Goal: Register for event/course

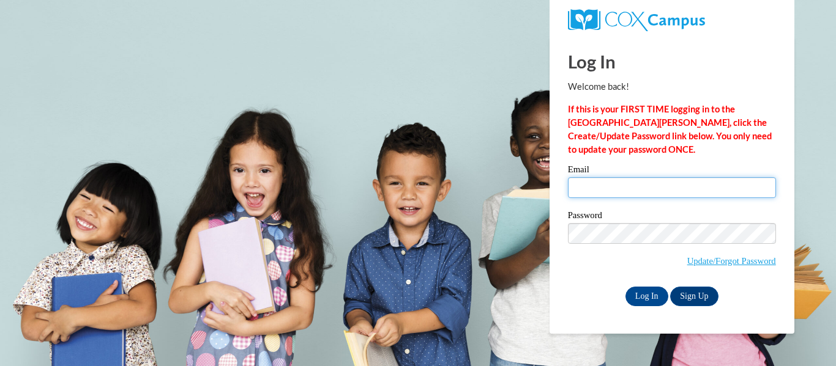
type input "shannonfontanes6@gmail.com"
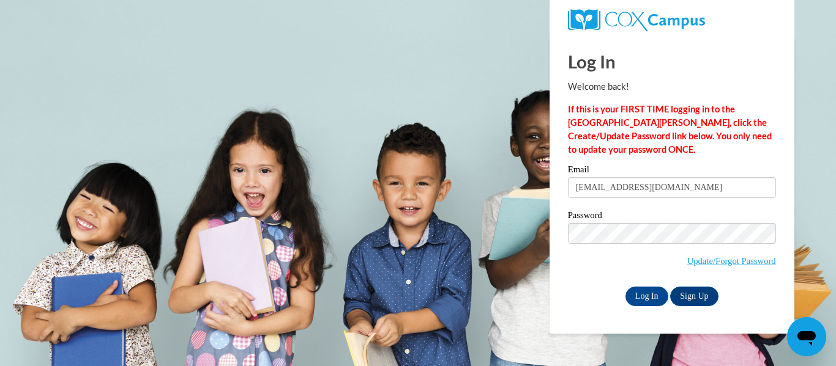
click at [615, 300] on div "Log In Sign Up" at bounding box center [672, 297] width 208 height 20
click at [636, 299] on input "Log In" at bounding box center [646, 297] width 43 height 20
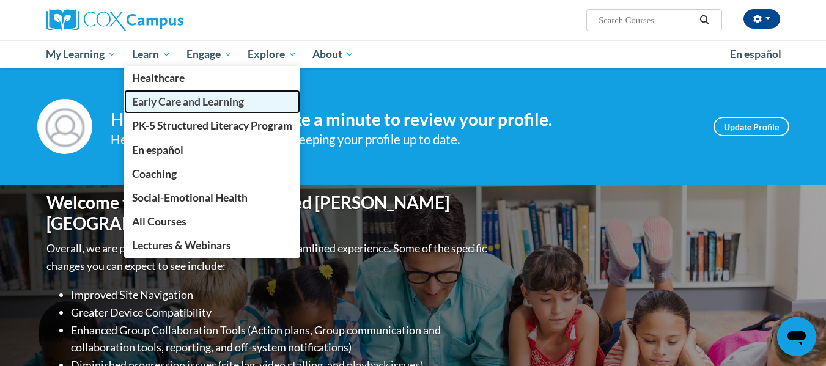
click at [158, 101] on span "Early Care and Learning" at bounding box center [188, 101] width 112 height 13
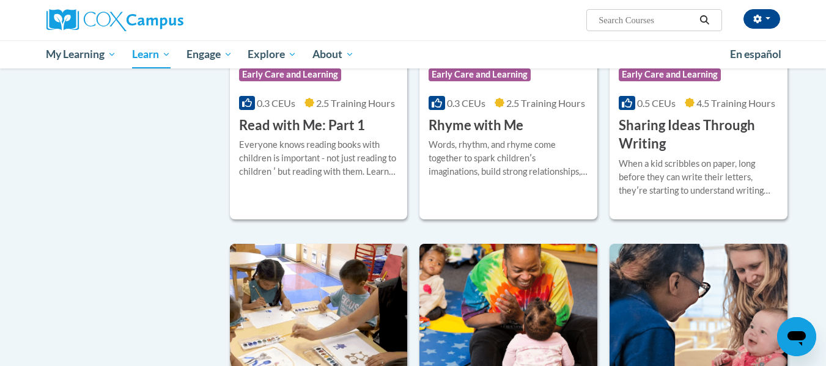
scroll to position [1713, 0]
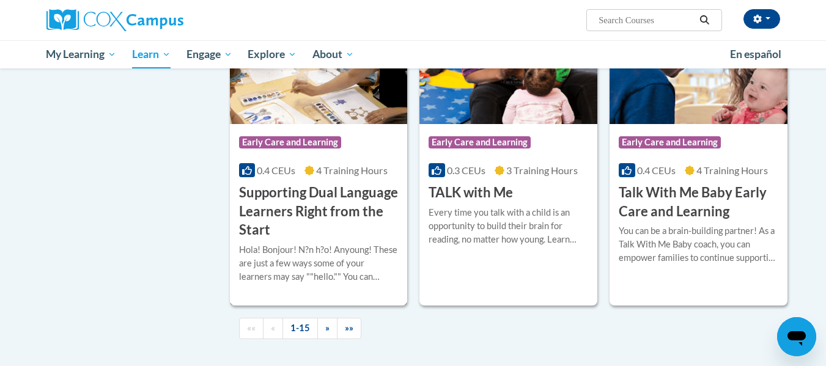
click at [333, 209] on h3 "Supporting Dual Language Learners Right from the Start" at bounding box center [319, 212] width 160 height 56
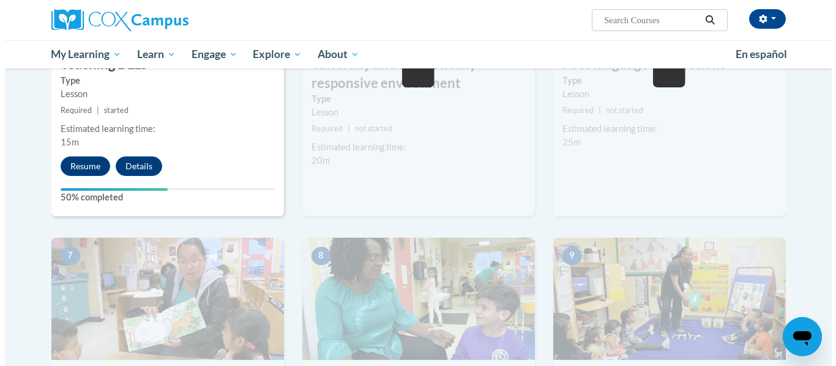
scroll to position [673, 0]
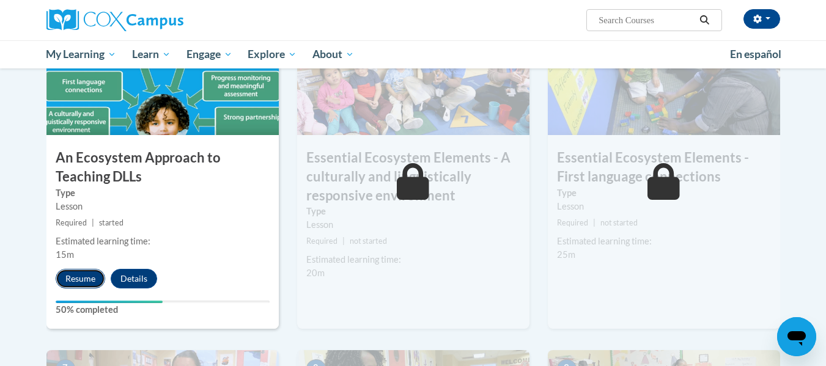
click at [64, 280] on button "Resume" at bounding box center [81, 279] width 50 height 20
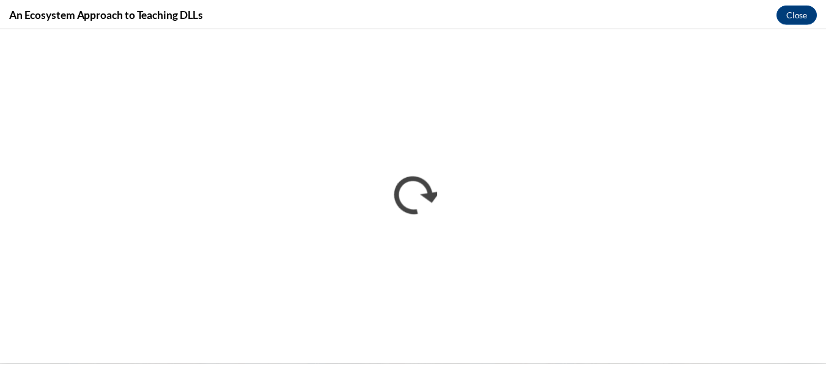
scroll to position [0, 0]
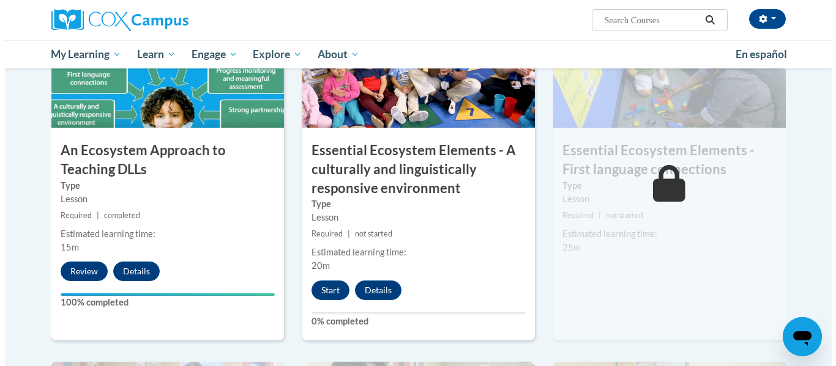
scroll to position [795, 0]
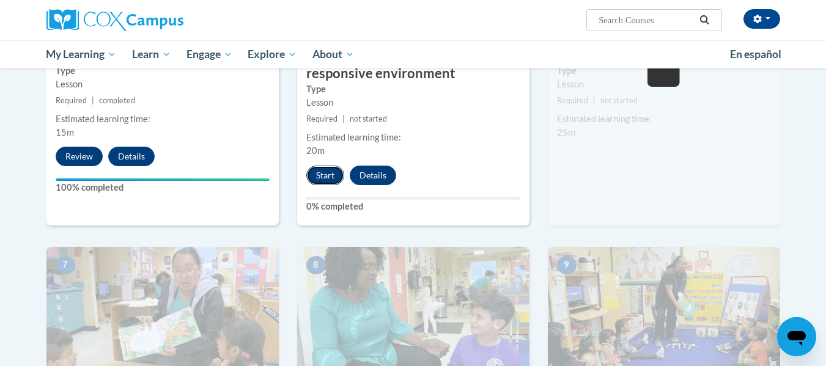
click at [324, 179] on button "Start" at bounding box center [325, 176] width 38 height 20
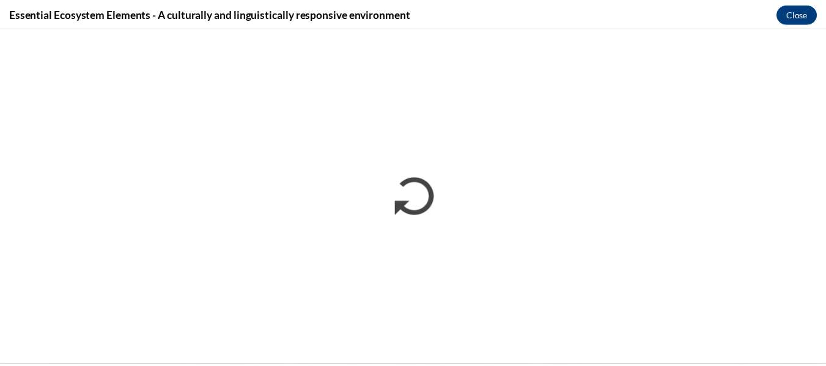
scroll to position [0, 0]
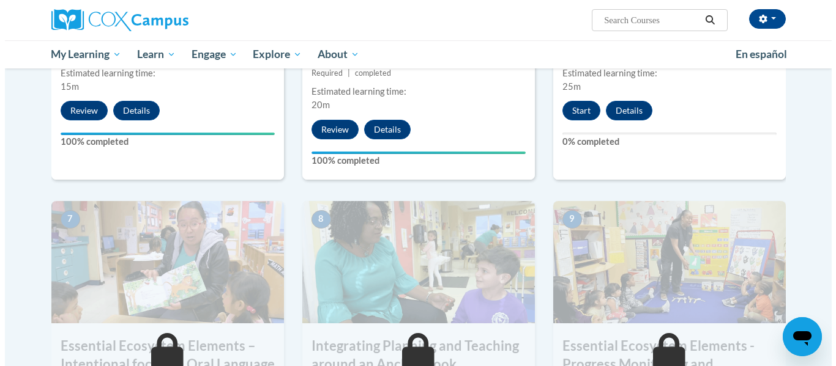
scroll to position [837, 0]
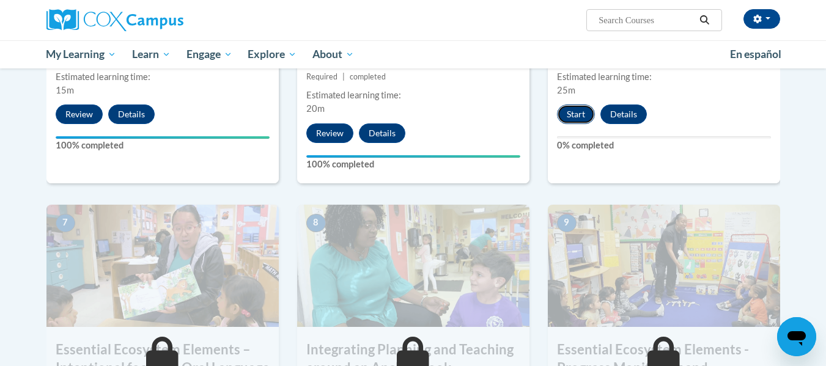
click at [568, 114] on button "Start" at bounding box center [576, 115] width 38 height 20
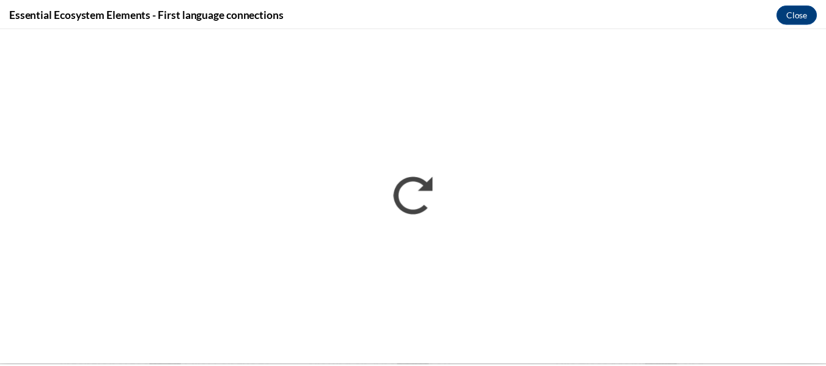
scroll to position [0, 0]
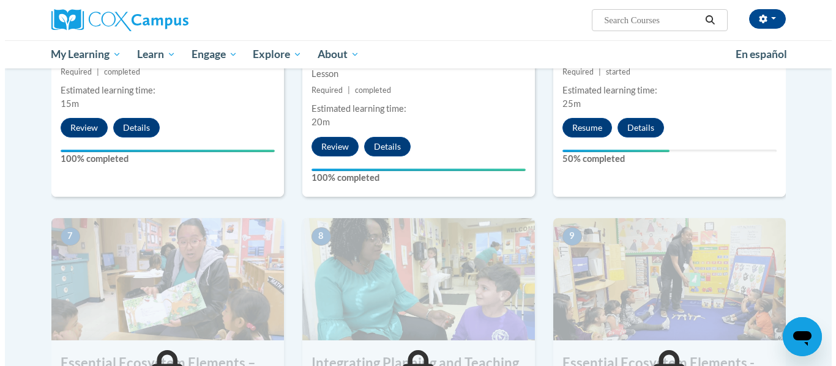
scroll to position [734, 0]
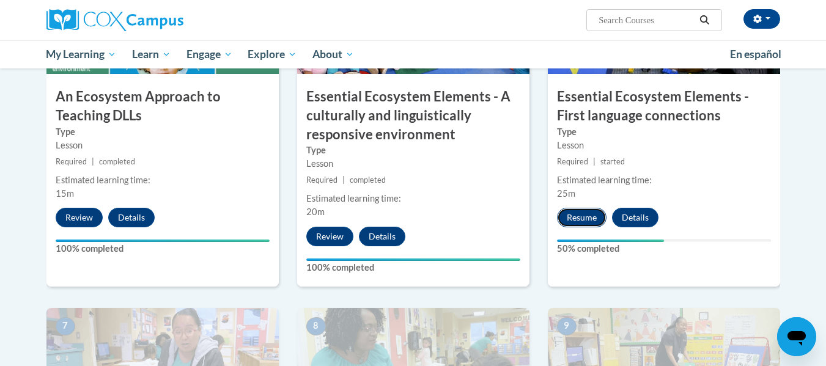
click at [574, 215] on button "Resume" at bounding box center [582, 218] width 50 height 20
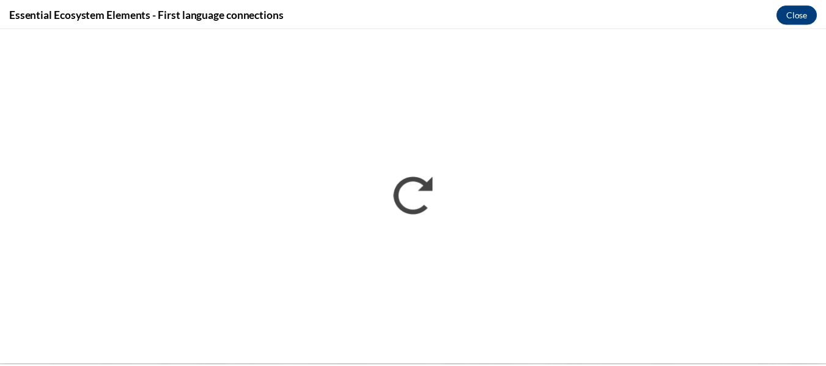
scroll to position [0, 0]
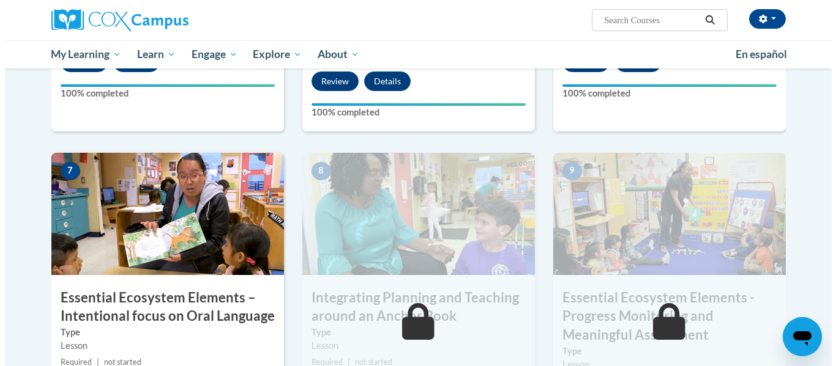
scroll to position [1021, 0]
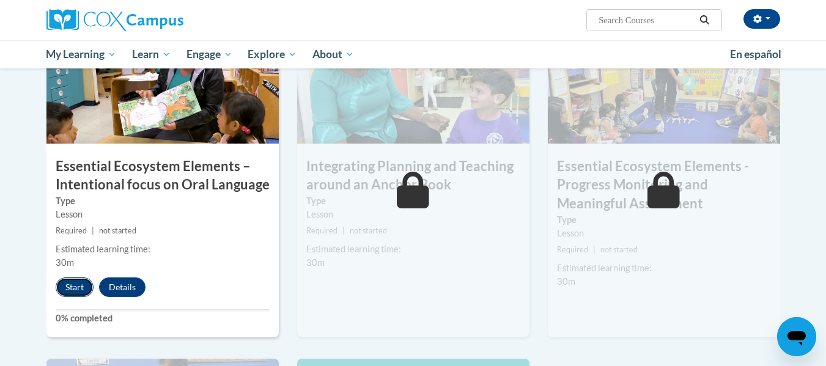
click at [59, 283] on button "Start" at bounding box center [75, 288] width 38 height 20
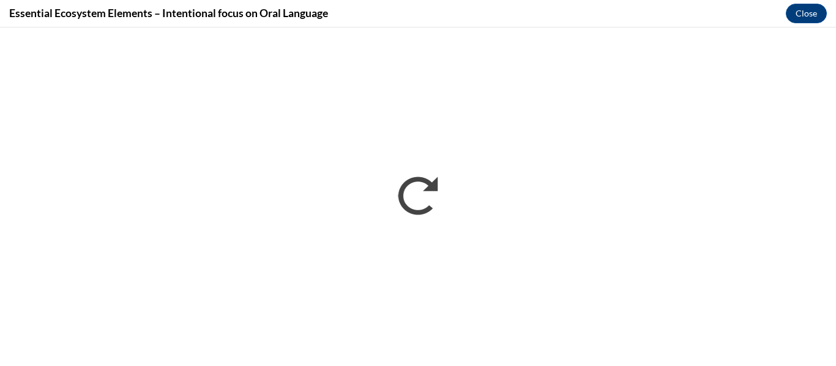
scroll to position [0, 0]
